Goal: Task Accomplishment & Management: Use online tool/utility

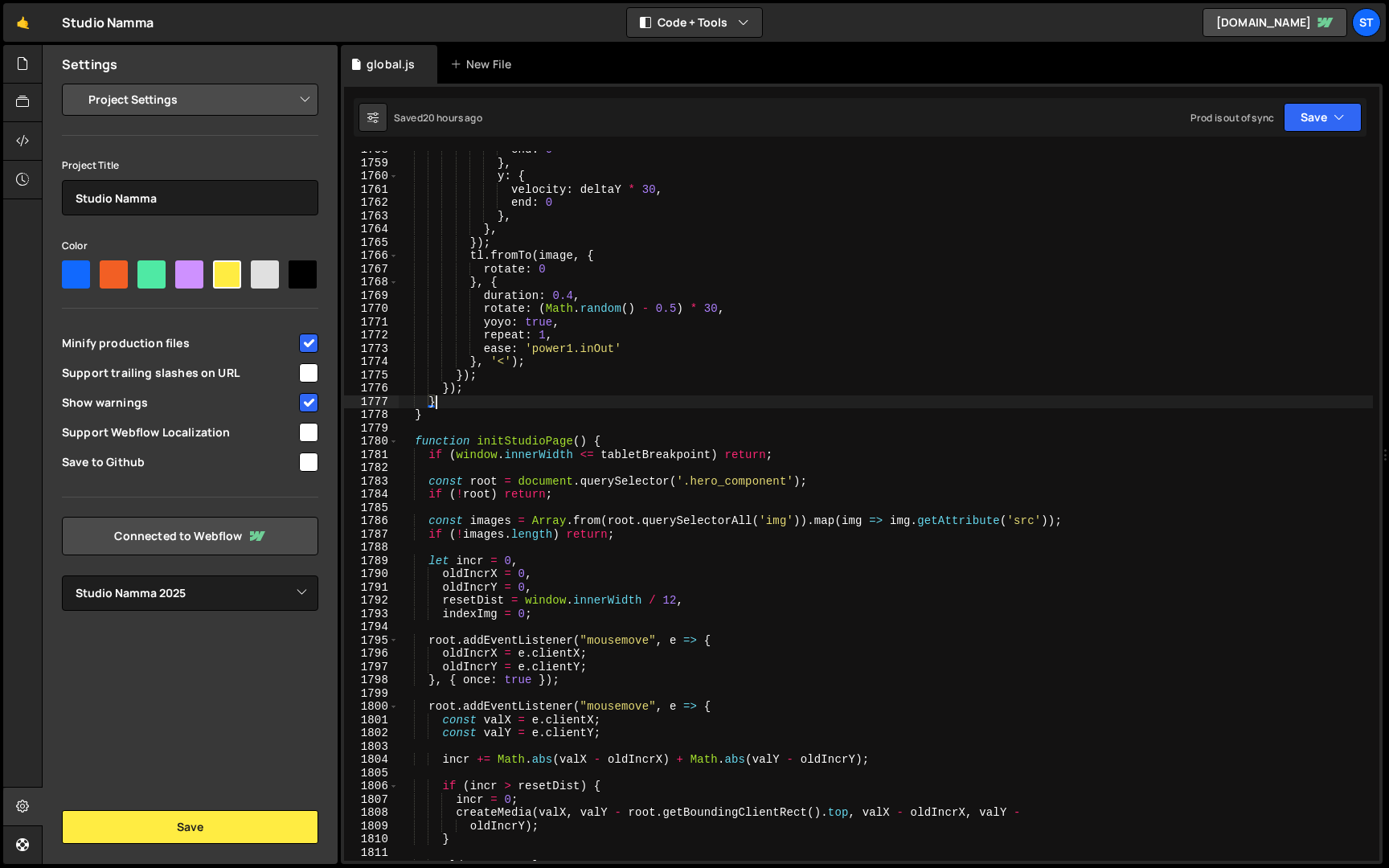
select select "679cb9cacf00799ba4b4c985"
click at [1194, 215] on div "end : 0 } , y : { velocity : deltaY * 30 , end : 0 } , } , }) ; tl . fromTo ( i…" at bounding box center [886, 511] width 975 height 737
type textarea "},"
click at [524, 467] on div "end : 0 } , y : { velocity : deltaY * 30 , end : 0 } , } , }) ; tl . fromTo ( i…" at bounding box center [886, 511] width 975 height 737
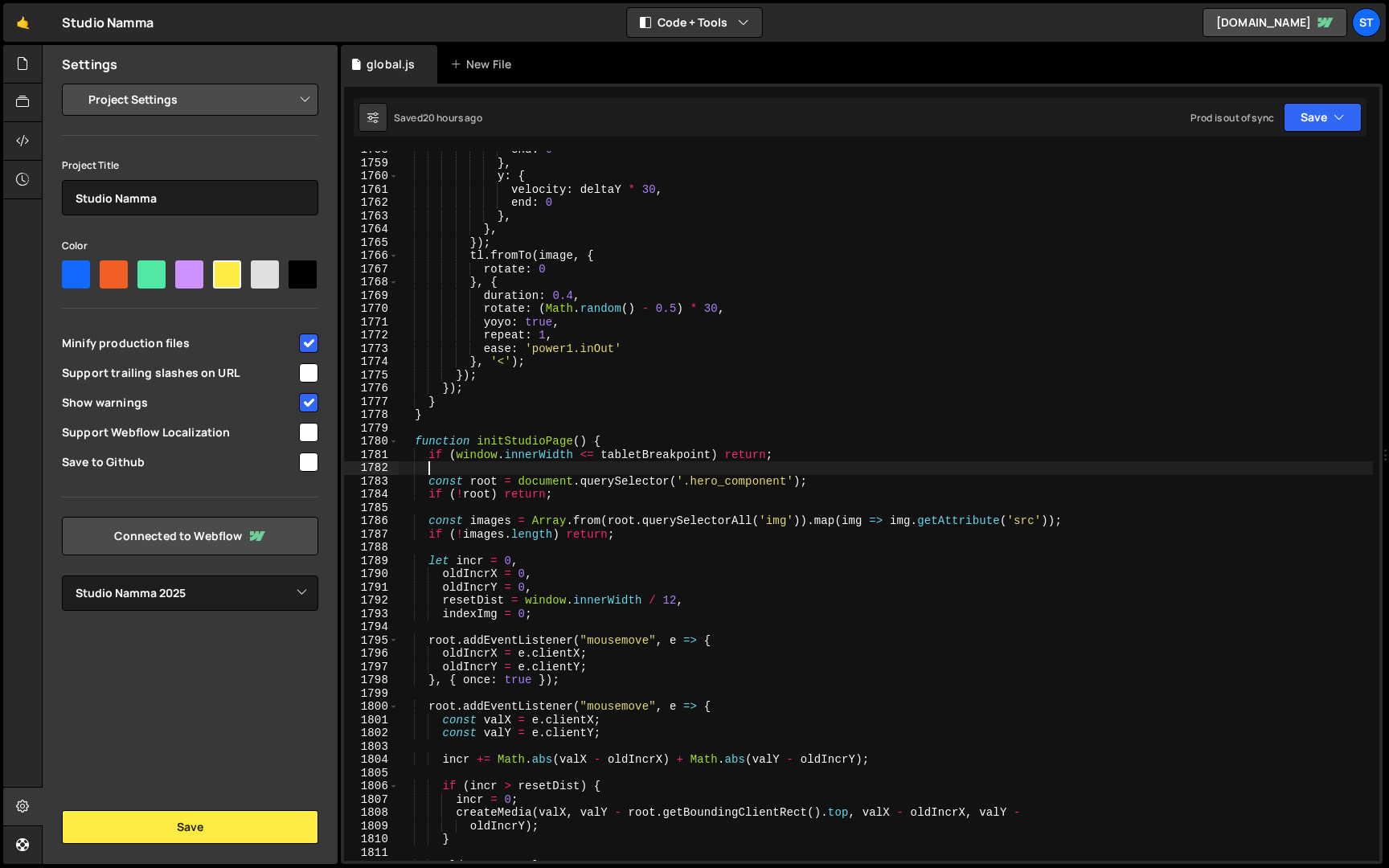
scroll to position [0, 1]
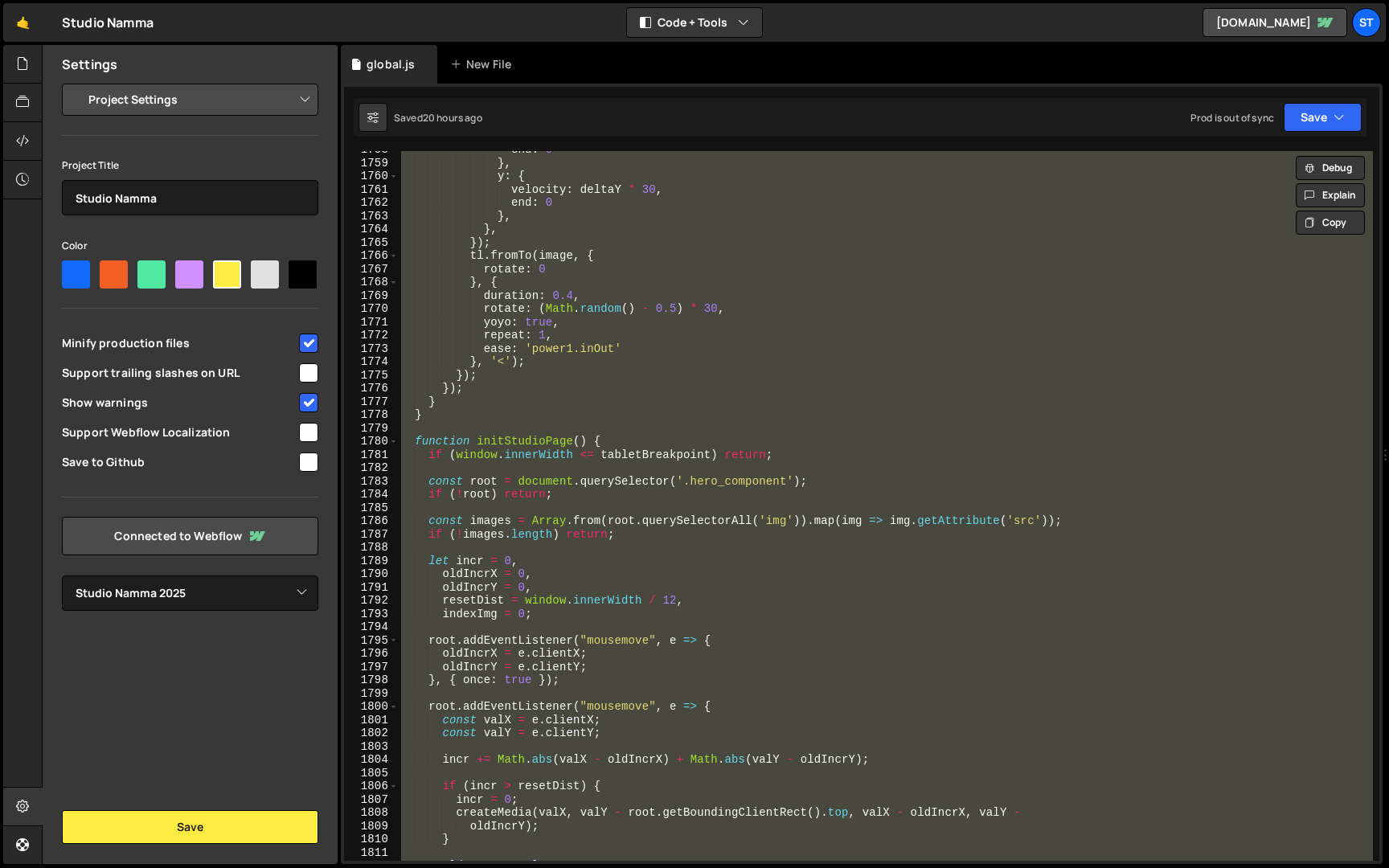
click at [584, 447] on div "end : 0 } , y : { velocity : deltaY * 30 , end : 0 } , } , }) ; tl . fromTo ( i…" at bounding box center [886, 506] width 975 height 710
type textarea "function initStudioPage() {"
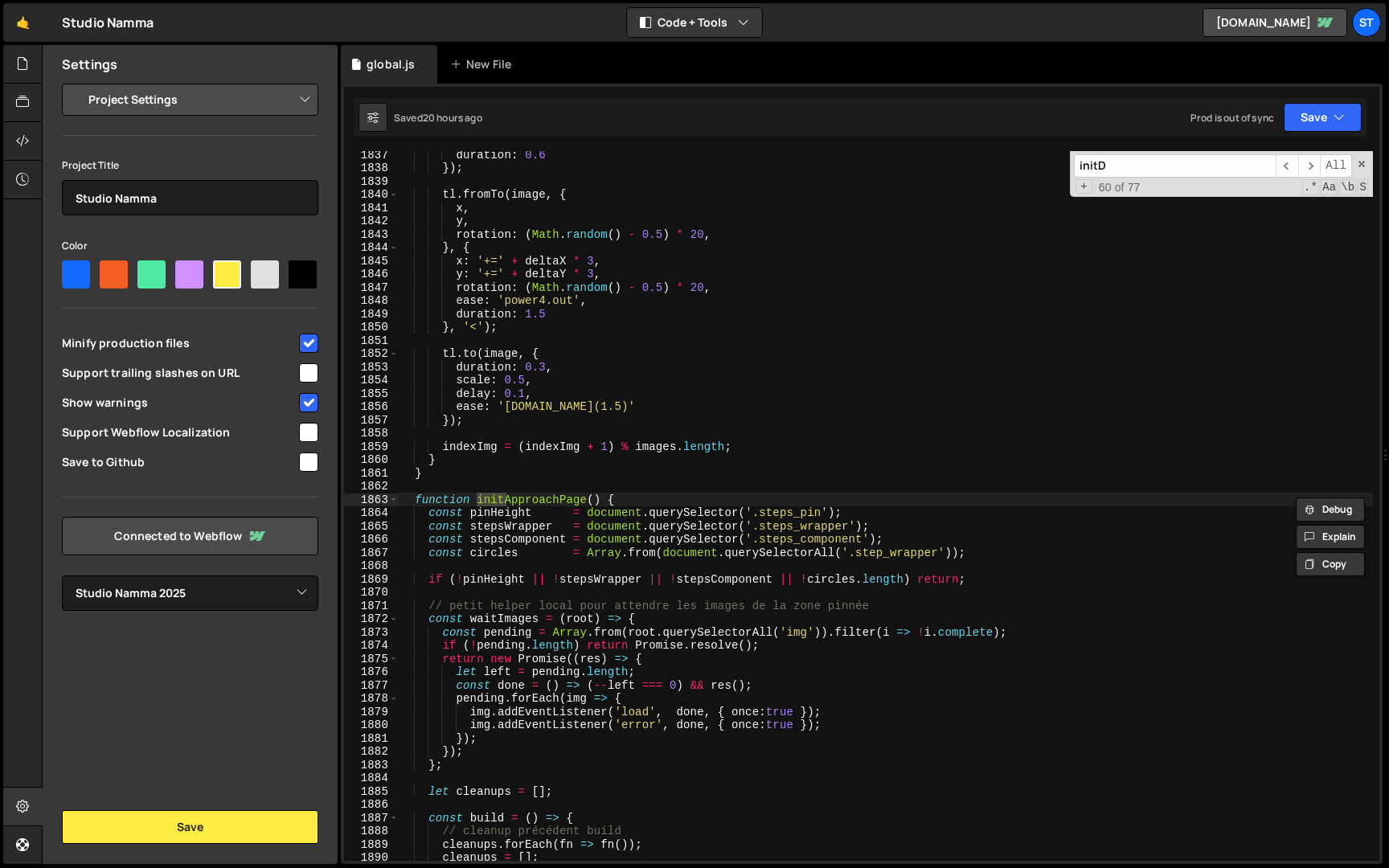
scroll to position [9725, 0]
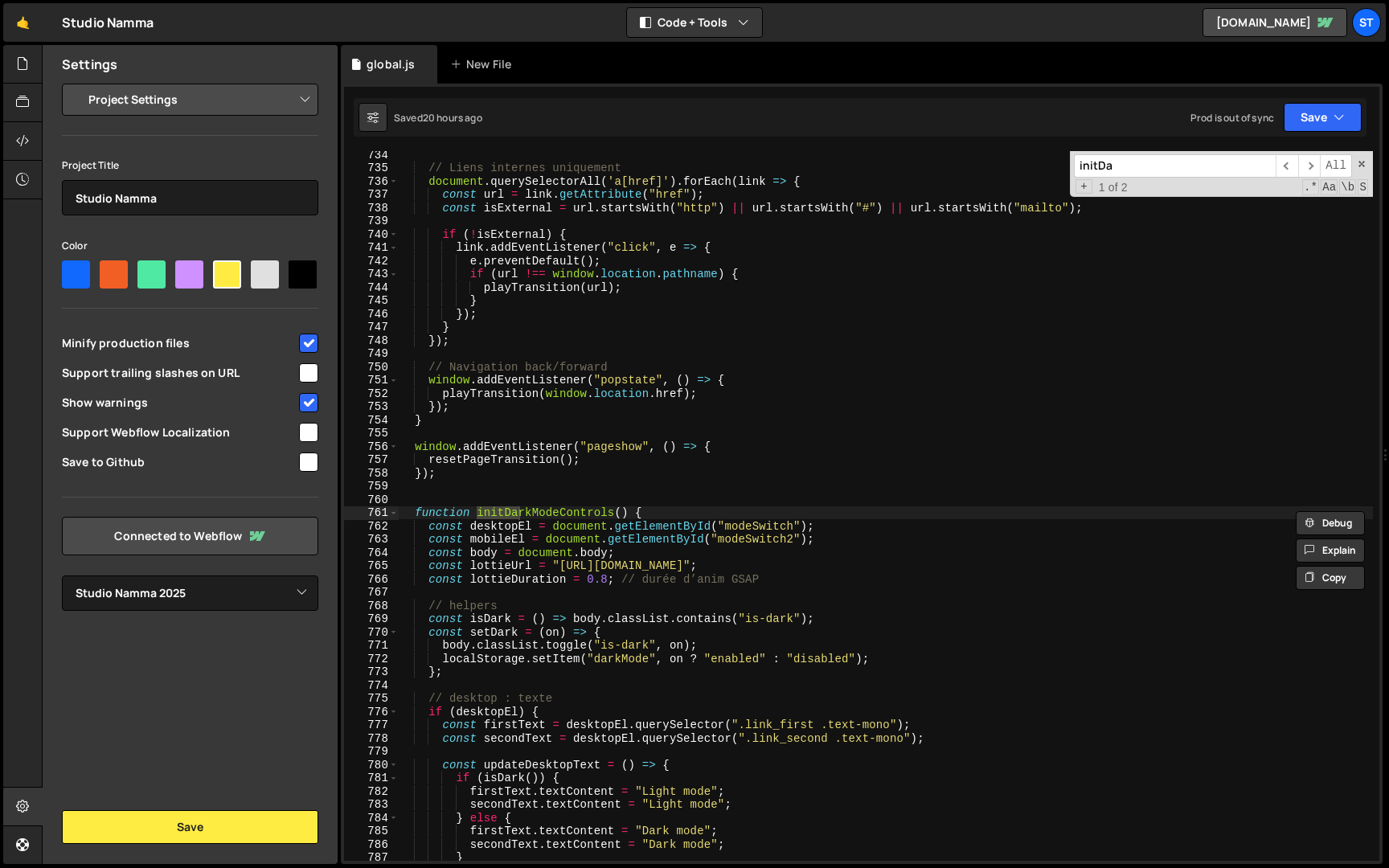
type input "initDa"
click at [417, 513] on div "// Liens internes uniquement document . querySelectorAll ( 'a[href]' ) . forEac…" at bounding box center [886, 516] width 975 height 737
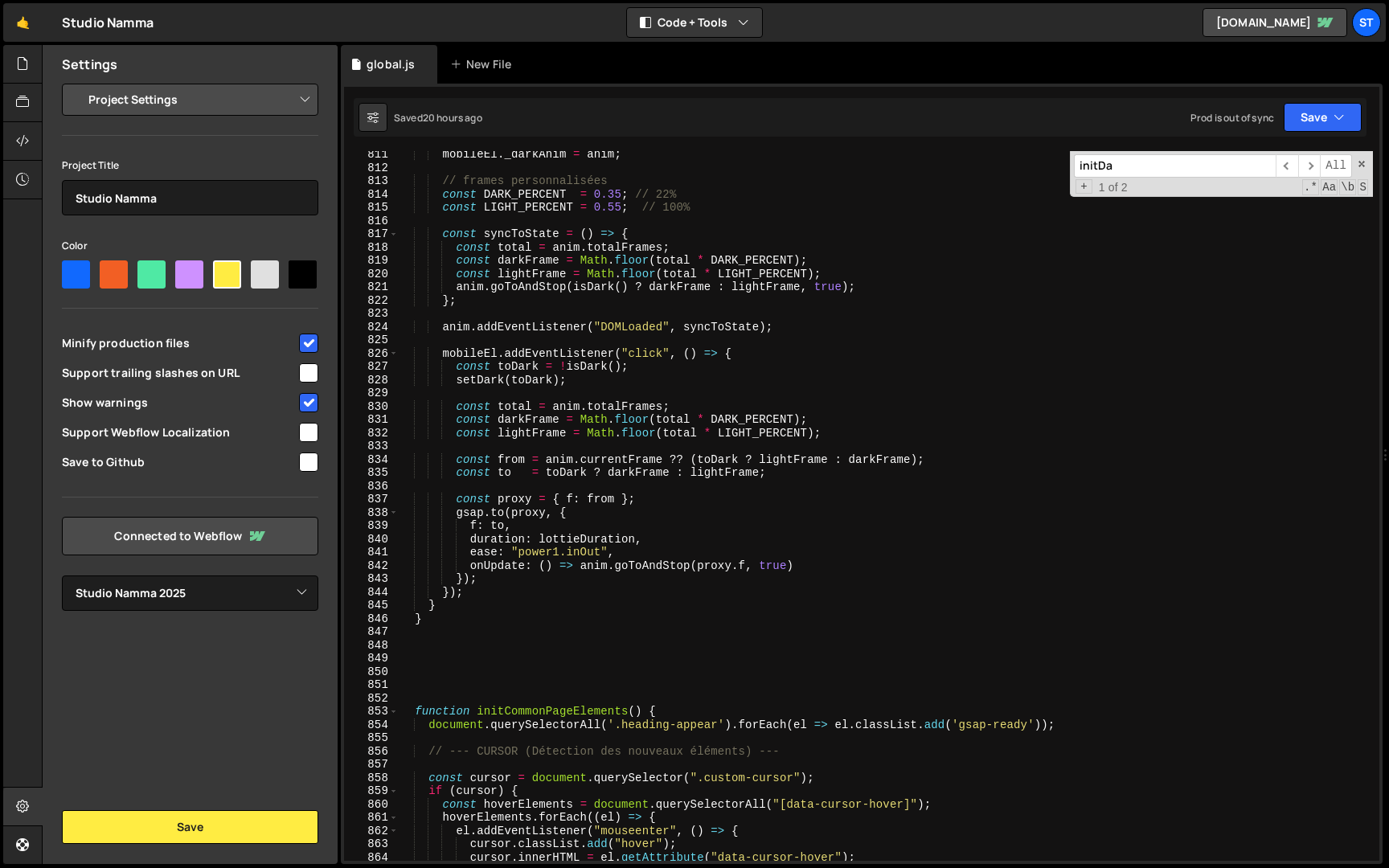
scroll to position [10747, 0]
click at [433, 618] on div "mobileEl . _darkAnim = anim ; // frames personnalisées const DARK_PERCENT = 0.3…" at bounding box center [886, 516] width 975 height 737
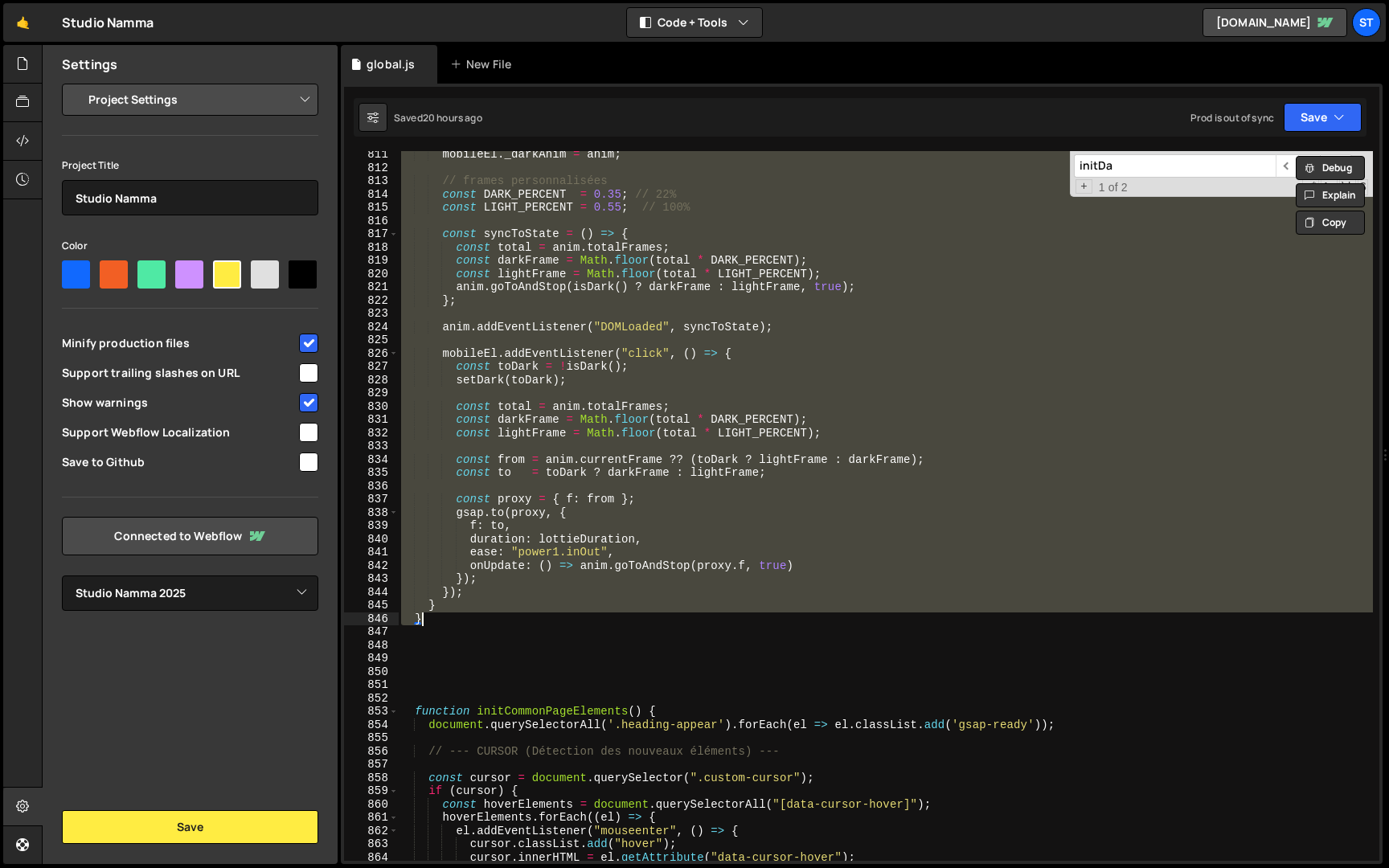
paste textarea
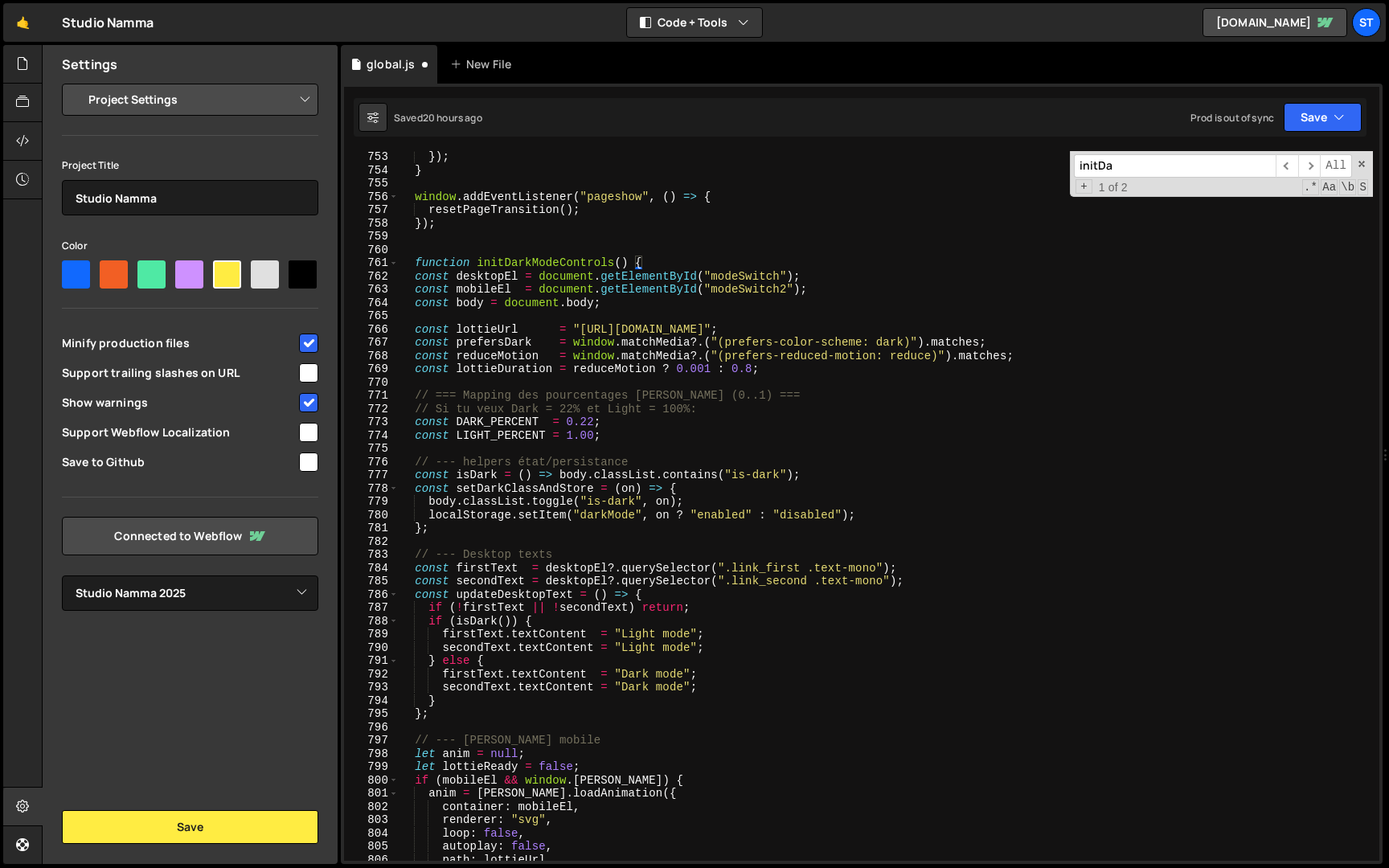
scroll to position [9936, 0]
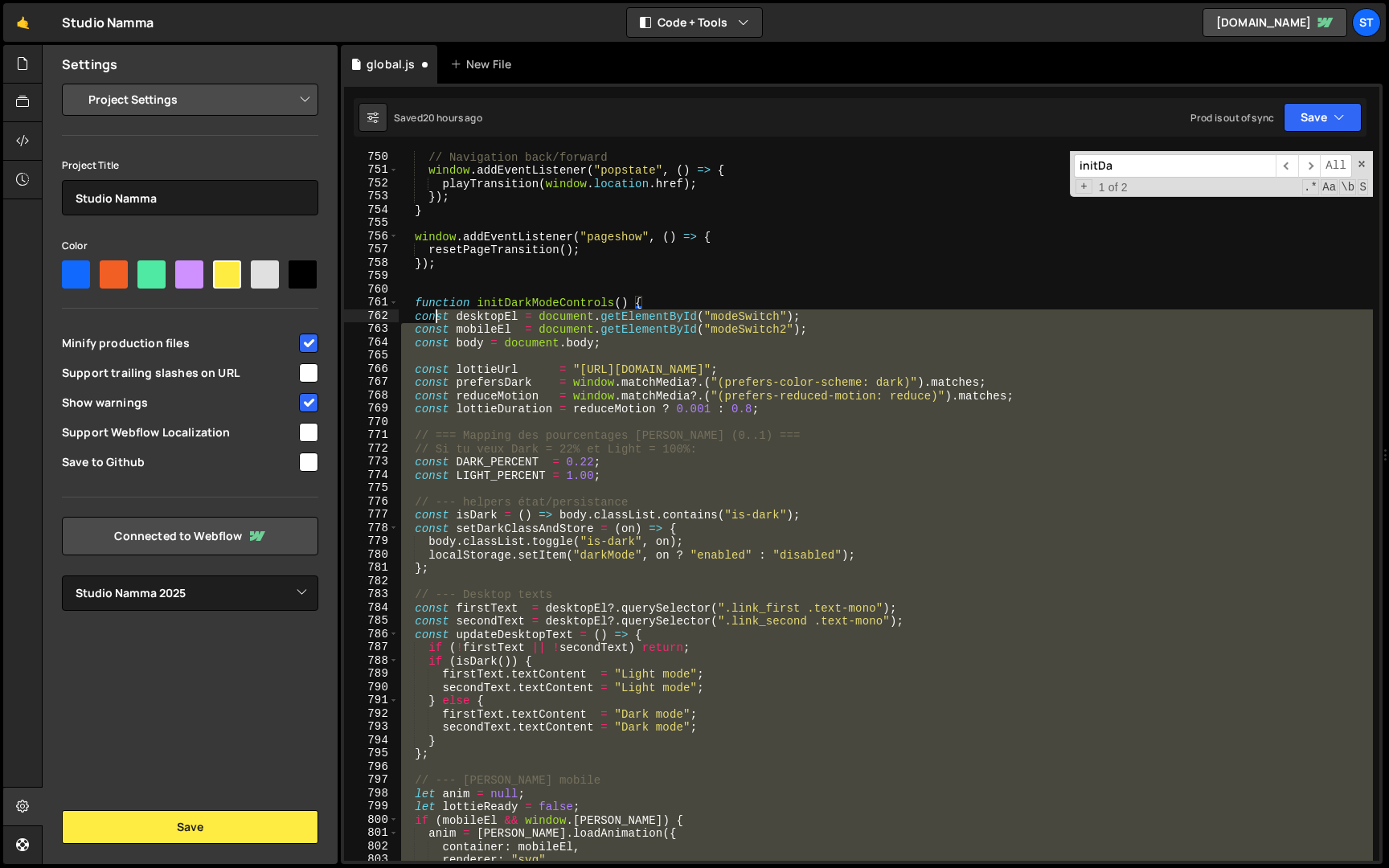
click at [435, 313] on div "// Navigation back/forward window . addEventListener ( "popstate" , ( ) => { pl…" at bounding box center [886, 518] width 975 height 737
type textarea "const desktopEl = document.getElementById("modeSwitch"); const mobileEl = docum…"
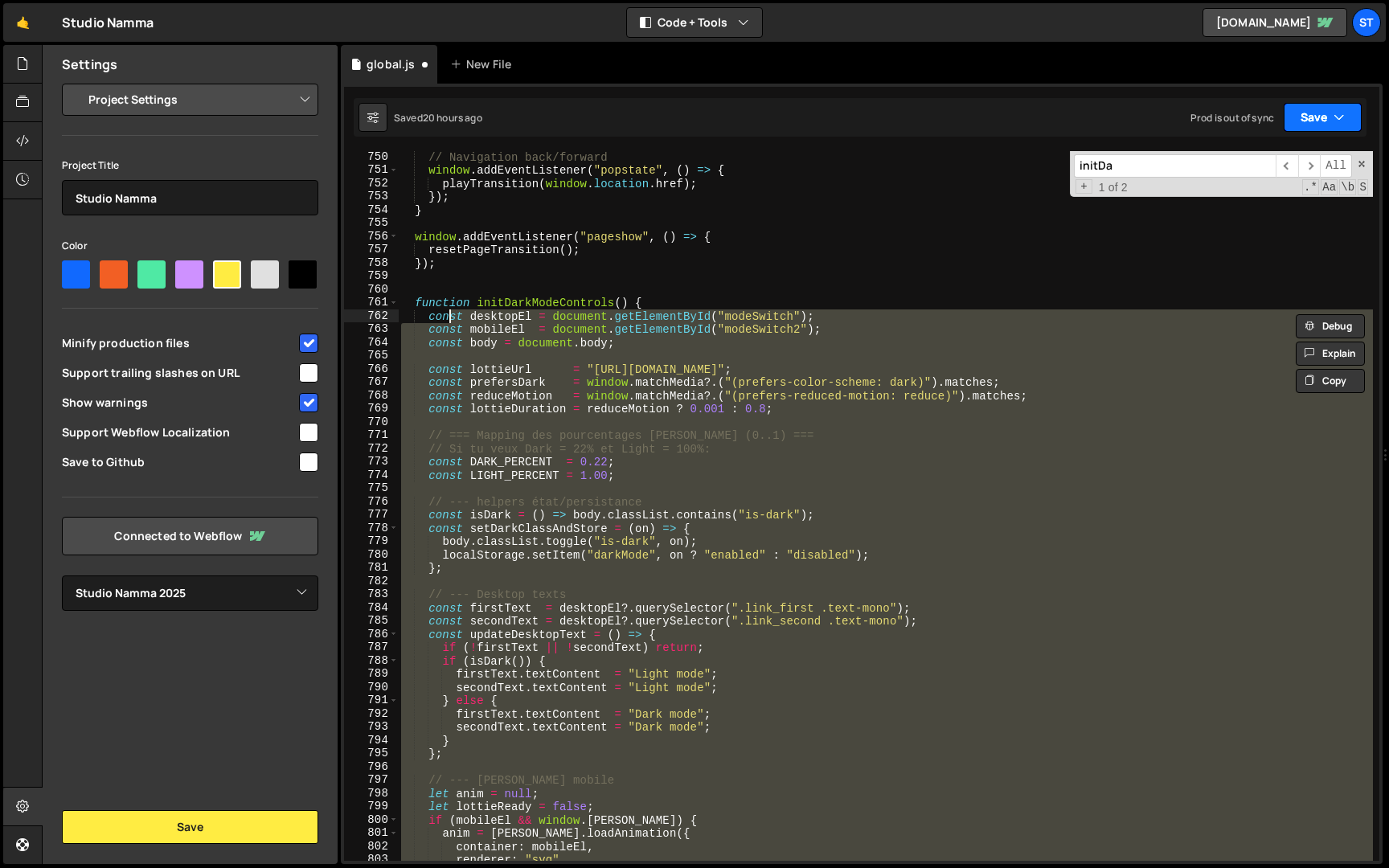
click at [1349, 115] on button "Save" at bounding box center [1322, 117] width 78 height 29
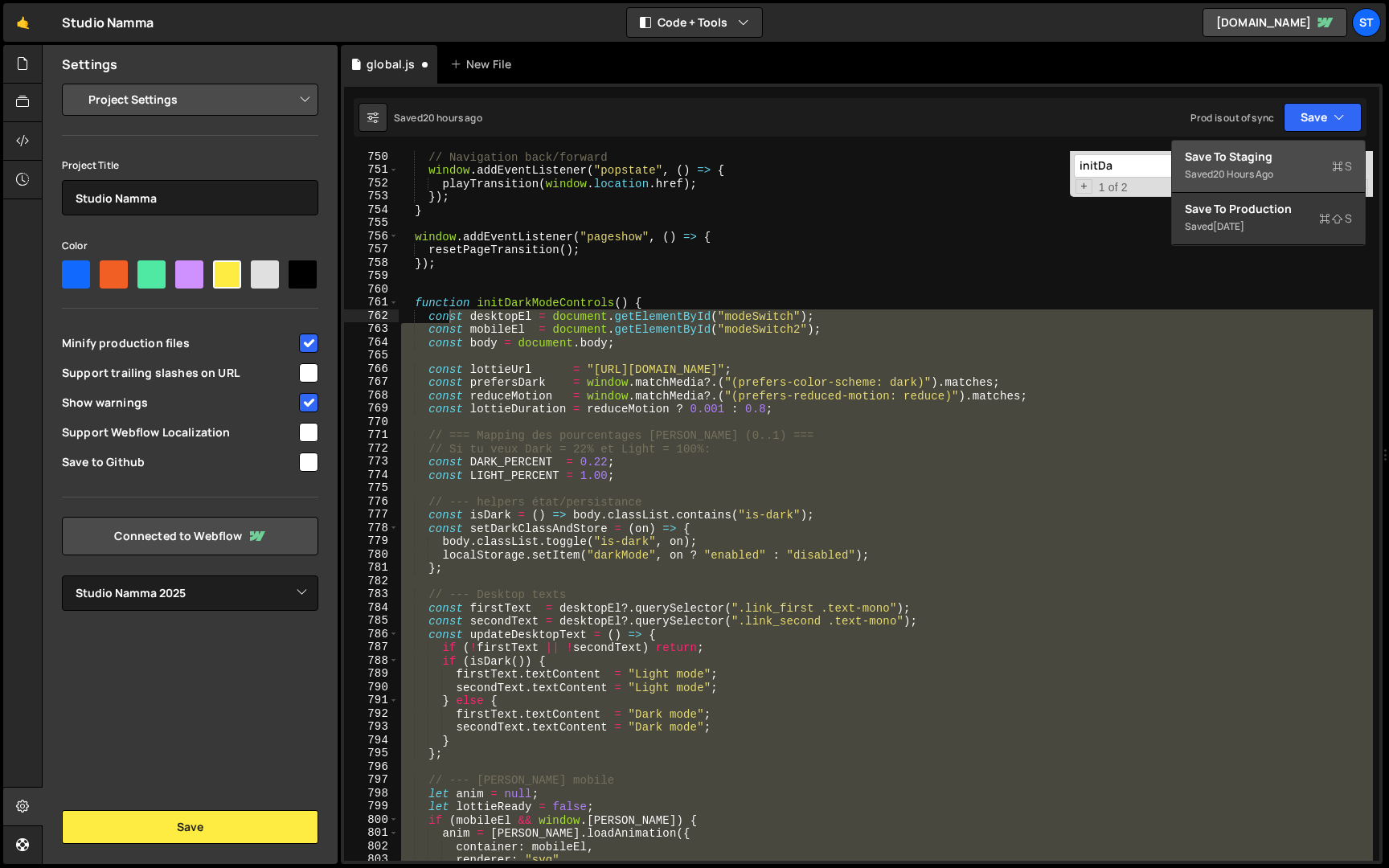
click at [1274, 170] on div "20 hours ago" at bounding box center [1243, 174] width 60 height 13
